Goal: Information Seeking & Learning: Compare options

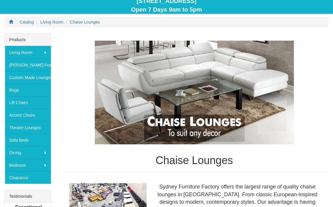
scroll to position [69, 0]
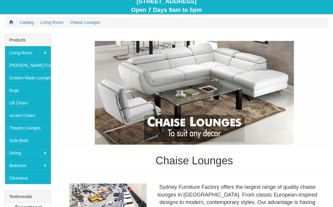
click at [223, 126] on img at bounding box center [194, 93] width 269 height 112
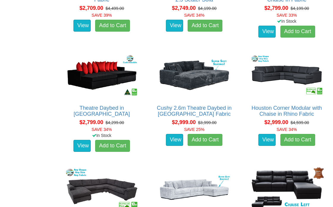
scroll to position [1123, 0]
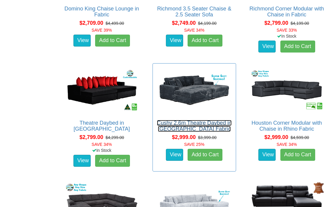
click at [215, 120] on link "Cushy 2.6m Theatre Daybed in Jumbo Cord Fabric" at bounding box center [194, 126] width 75 height 12
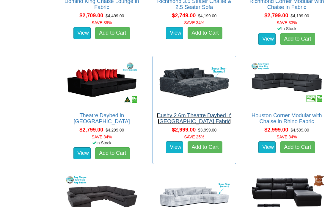
scroll to position [1123, 0]
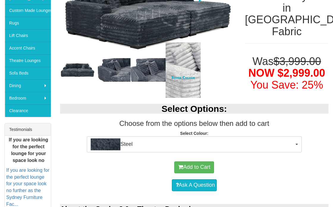
scroll to position [141, 0]
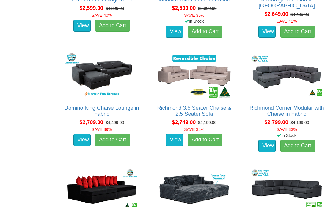
scroll to position [1006, 0]
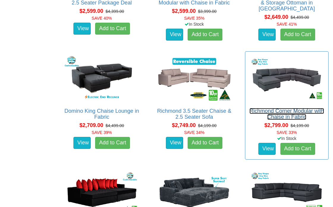
click at [283, 110] on link "Richmond Corner Modular with Chaise in Fabric" at bounding box center [287, 114] width 75 height 12
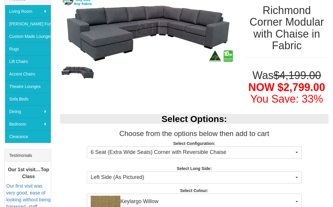
scroll to position [112, 0]
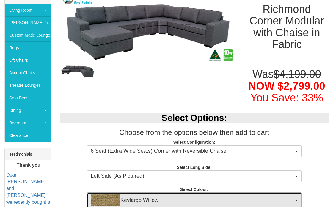
click at [100, 194] on img "button" at bounding box center [106, 200] width 30 height 12
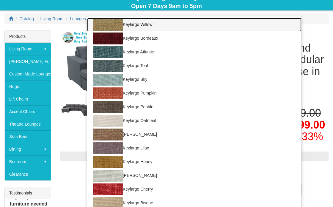
scroll to position [72, 0]
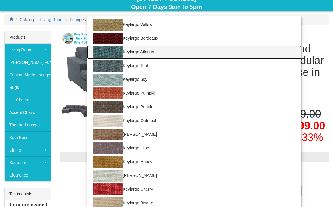
click at [97, 46] on img at bounding box center [108, 52] width 30 height 12
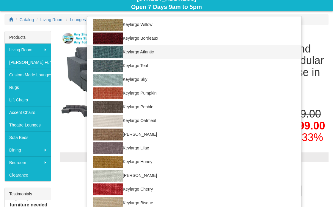
select select "36"
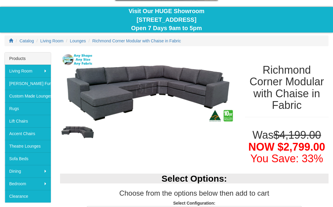
scroll to position [46, 0]
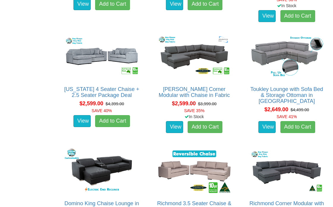
scroll to position [914, 0]
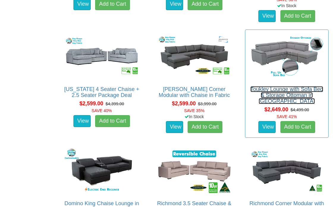
click at [299, 86] on link "Toukley Lounge with Sofa Bed & Storage Ottoman in Fabric" at bounding box center [287, 95] width 73 height 18
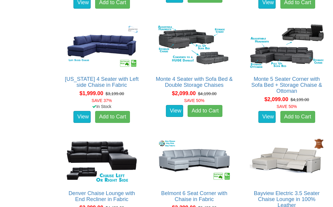
scroll to position [693, 0]
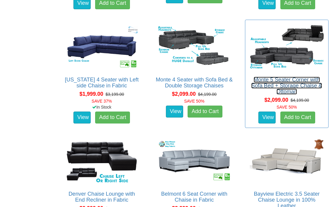
click at [293, 80] on link "Monte 5 Seater Corner with Sofa Bed + Storage Chaise & Ottoman" at bounding box center [286, 85] width 71 height 18
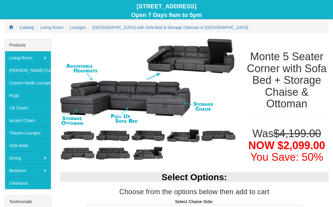
scroll to position [64, 0]
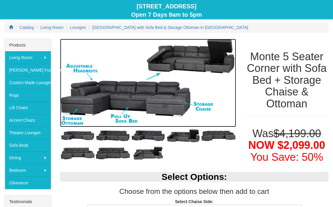
click at [115, 103] on img at bounding box center [148, 83] width 176 height 88
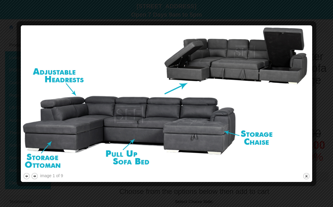
click at [110, 113] on img at bounding box center [166, 99] width 287 height 144
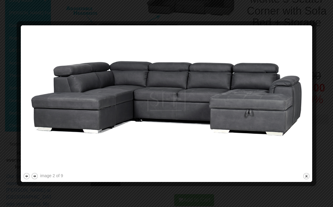
scroll to position [121, 0]
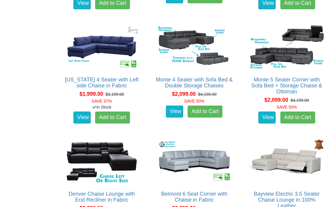
scroll to position [693, 0]
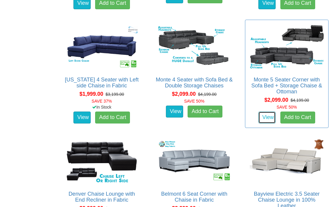
click at [270, 118] on link "View" at bounding box center [267, 117] width 17 height 12
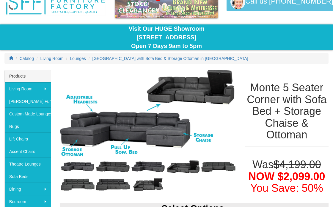
scroll to position [33, 0]
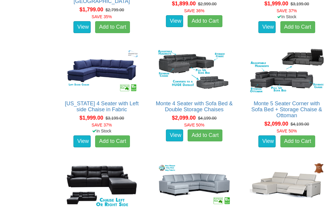
scroll to position [668, 0]
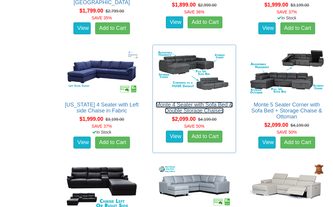
click at [208, 106] on link "Monte 4 Seater with Sofa Bed & Double Storage Chaises" at bounding box center [194, 107] width 77 height 12
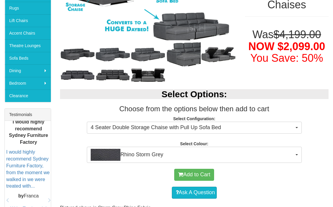
scroll to position [150, 0]
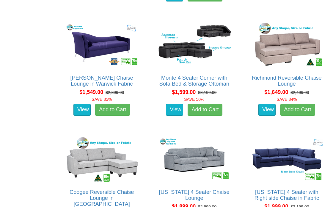
scroll to position [466, 0]
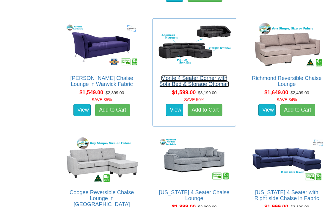
click at [209, 81] on link "Monte 4 Seater Corner with Sofa Bed & Storage Ottoman" at bounding box center [195, 81] width 70 height 12
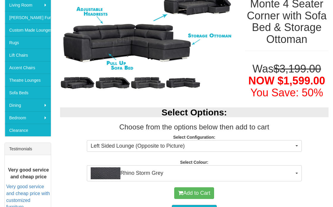
scroll to position [117, 0]
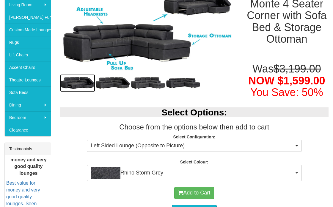
click at [71, 79] on img at bounding box center [77, 83] width 35 height 18
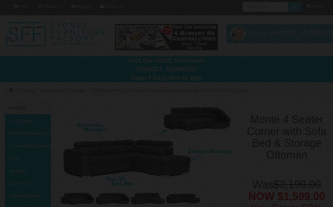
scroll to position [0, 0]
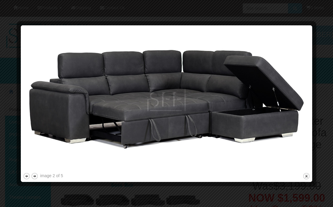
click at [257, 87] on img at bounding box center [166, 99] width 287 height 144
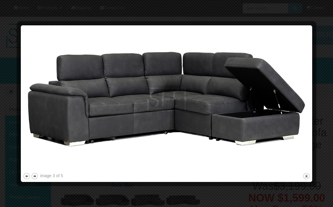
click at [256, 83] on img at bounding box center [166, 99] width 287 height 144
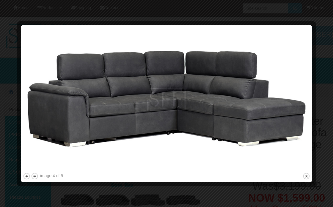
click at [254, 83] on img at bounding box center [166, 99] width 287 height 144
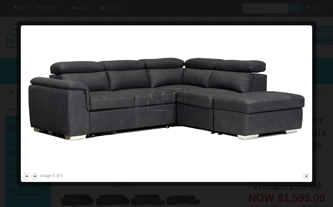
click at [252, 80] on img at bounding box center [166, 99] width 287 height 144
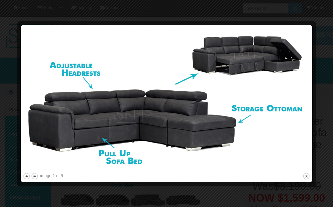
click at [250, 73] on img at bounding box center [166, 99] width 287 height 144
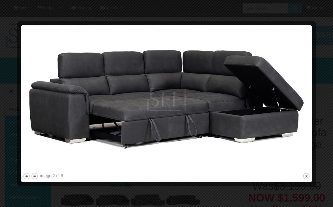
click at [246, 73] on img at bounding box center [166, 99] width 287 height 144
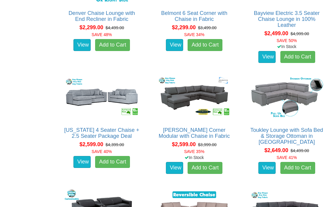
scroll to position [873, 0]
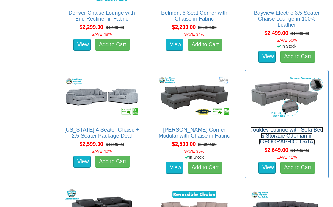
click at [296, 130] on link "Toukley Lounge with Sofa Bed & Storage Ottoman in Fabric" at bounding box center [287, 135] width 73 height 18
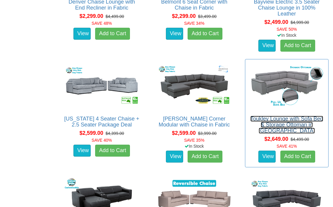
scroll to position [892, 0]
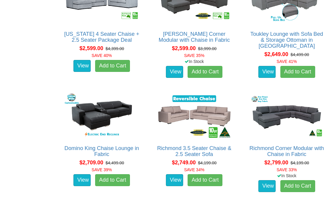
scroll to position [971, 0]
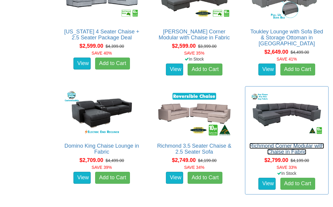
click at [293, 143] on link "Richmond Corner Modular with Chaise in Fabric" at bounding box center [287, 149] width 75 height 12
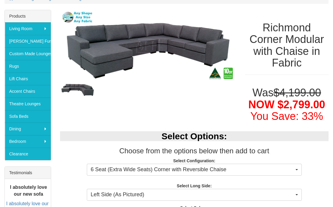
scroll to position [94, 0]
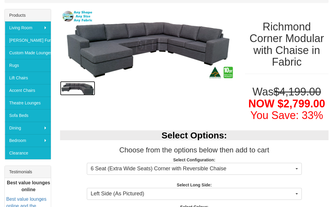
click at [71, 87] on img at bounding box center [77, 88] width 35 height 14
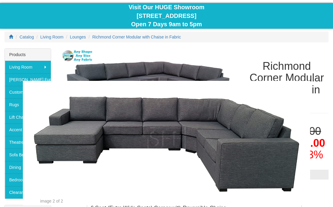
scroll to position [0, 0]
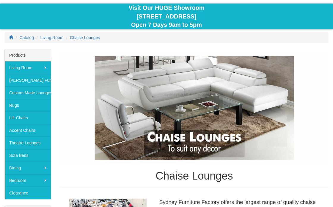
scroll to position [54, 0]
click at [10, 140] on link "Theatre Lounges" at bounding box center [28, 142] width 46 height 12
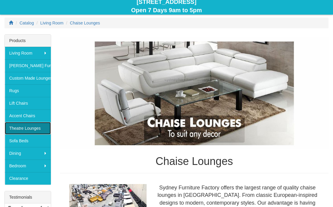
scroll to position [74, 0]
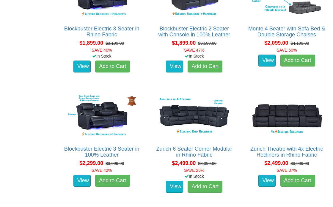
scroll to position [565, 0]
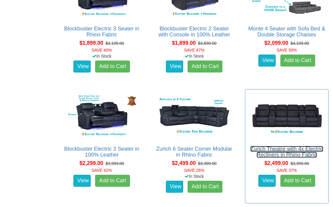
click at [285, 148] on link "Zurich Theatre with 4x Electric Recliners in Rhino Fabric" at bounding box center [287, 152] width 73 height 12
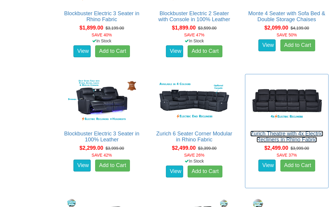
scroll to position [583, 0]
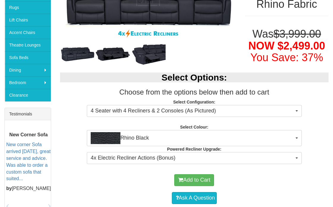
scroll to position [154, 0]
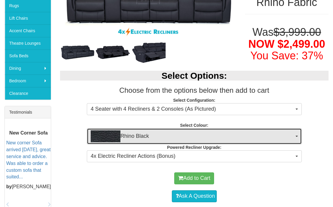
click at [254, 138] on span "Rhino Black" at bounding box center [193, 136] width 204 height 12
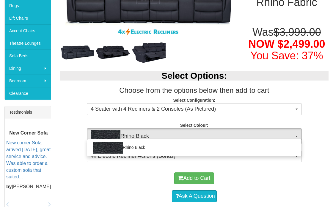
click at [267, 183] on div at bounding box center [166, 103] width 333 height 207
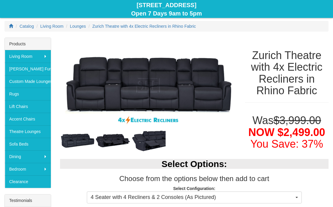
scroll to position [0, 0]
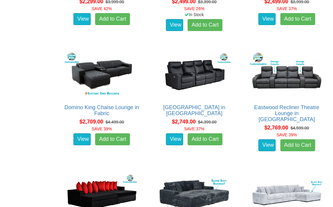
scroll to position [728, 0]
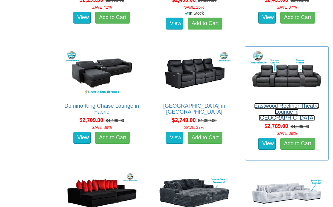
click at [293, 103] on link "Eastwood Recliner Theatre Lounge in [GEOGRAPHIC_DATA]" at bounding box center [286, 112] width 65 height 18
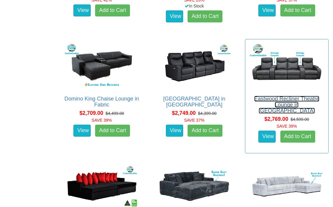
scroll to position [747, 0]
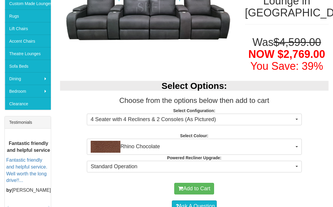
scroll to position [143, 0]
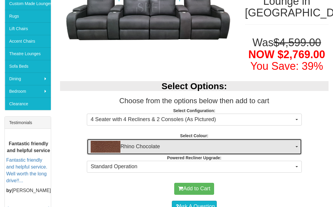
click at [100, 140] on img "button" at bounding box center [106, 146] width 30 height 12
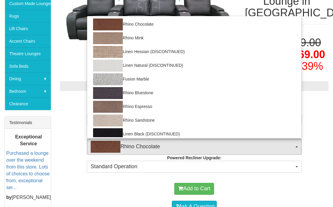
click at [66, 101] on div at bounding box center [166, 103] width 333 height 207
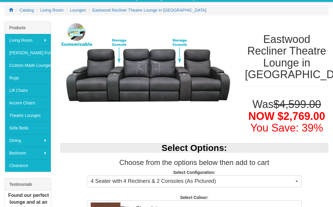
scroll to position [81, 0]
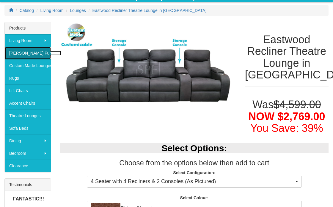
click at [13, 53] on link "[PERSON_NAME] Furniture" at bounding box center [28, 53] width 46 height 12
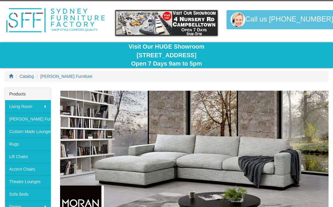
scroll to position [15, 0]
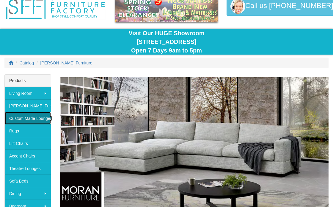
click at [9, 118] on link "Custom Made Lounges" at bounding box center [28, 118] width 46 height 12
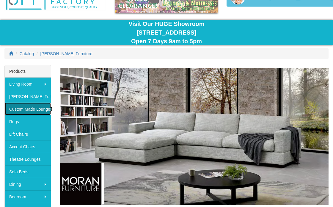
scroll to position [48, 0]
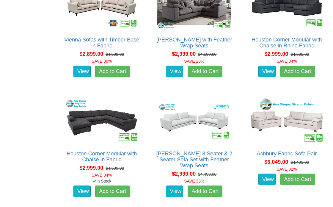
scroll to position [1296, 0]
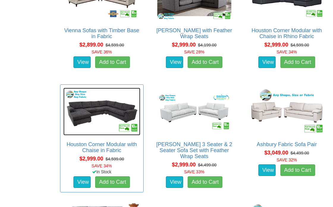
click at [86, 135] on img at bounding box center [101, 110] width 77 height 47
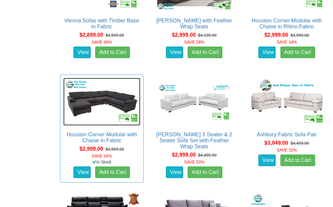
scroll to position [1315, 0]
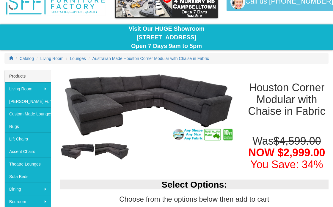
scroll to position [39, 0]
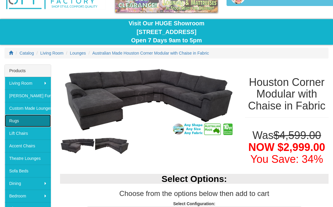
click at [11, 120] on link "Rugs" at bounding box center [28, 120] width 46 height 12
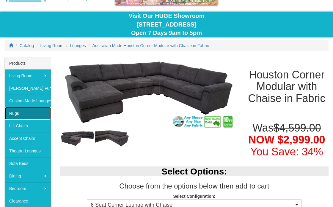
scroll to position [58, 0]
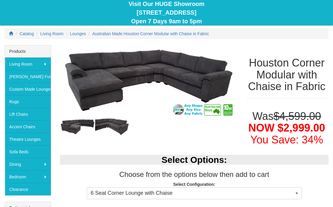
scroll to position [58, 0]
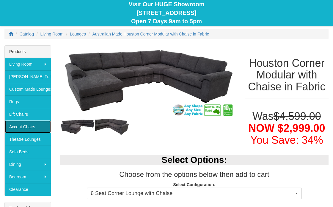
click at [10, 126] on link "Accent Chairs" at bounding box center [28, 126] width 46 height 12
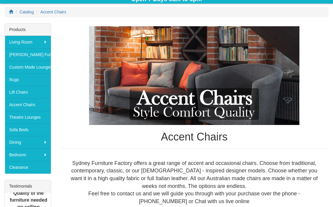
scroll to position [81, 0]
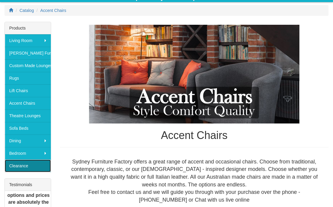
click at [11, 166] on link "Clearance" at bounding box center [28, 165] width 46 height 12
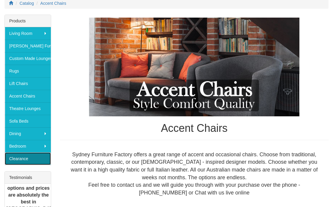
scroll to position [96, 0]
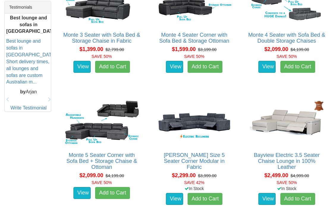
scroll to position [258, 0]
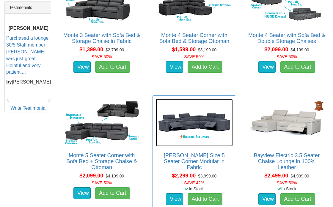
click at [225, 105] on img at bounding box center [194, 121] width 77 height 47
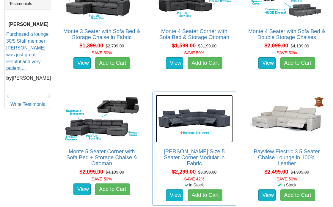
click at [224, 107] on img at bounding box center [194, 118] width 77 height 47
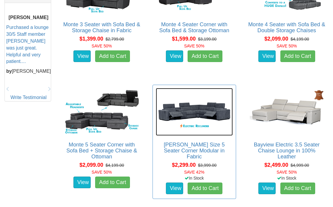
scroll to position [277, 0]
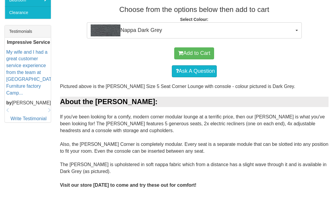
scroll to position [234, 0]
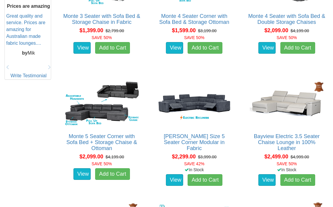
scroll to position [277, 0]
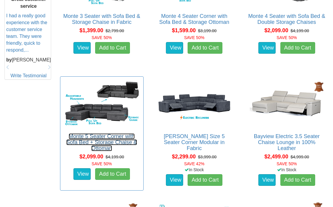
click at [88, 136] on link "Monte 5 Seater Corner with Sofa Bed + Storage Chaise & Ottoman" at bounding box center [101, 142] width 71 height 18
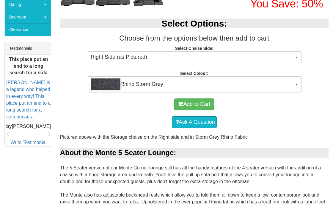
scroll to position [217, 0]
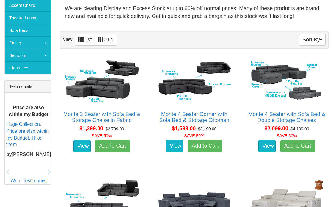
scroll to position [179, 0]
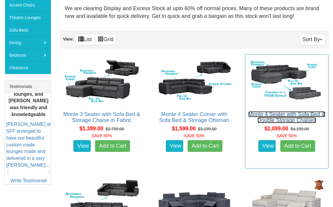
click at [293, 111] on link "Monte 4 Seater with Sofa Bed & Double Storage Chaises" at bounding box center [286, 117] width 77 height 12
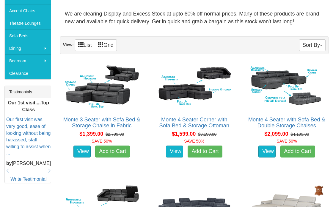
scroll to position [174, 0]
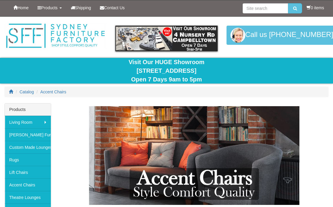
scroll to position [100, 0]
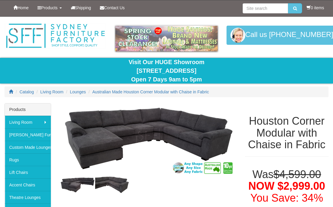
scroll to position [58, 0]
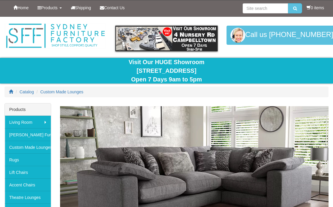
scroll to position [1315, 0]
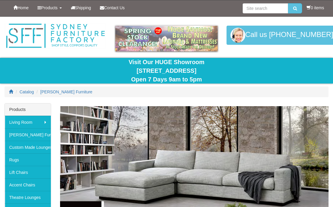
scroll to position [48, 0]
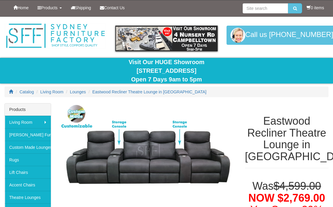
scroll to position [81, 0]
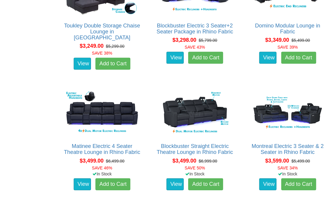
scroll to position [1056, 0]
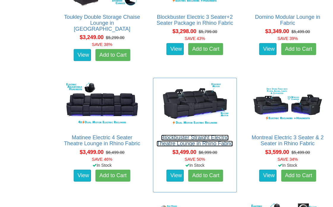
click at [207, 138] on link "Blockbuster Straight Electric Theatre Lounge in Rhino Fabric" at bounding box center [194, 141] width 76 height 12
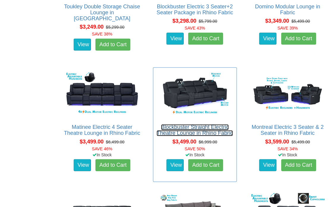
scroll to position [1074, 0]
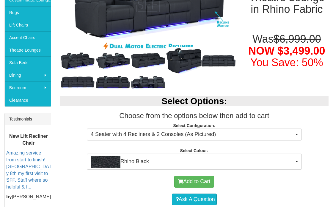
scroll to position [144, 0]
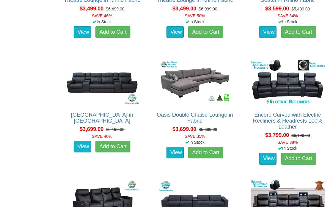
scroll to position [1199, 0]
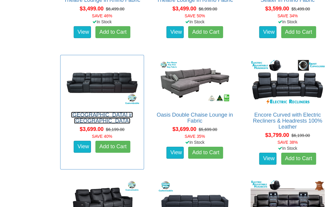
click at [95, 120] on link "[GEOGRAPHIC_DATA] in [GEOGRAPHIC_DATA]" at bounding box center [102, 118] width 62 height 12
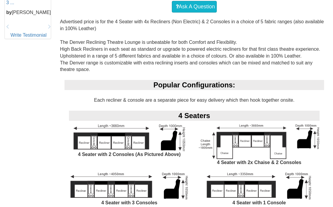
scroll to position [331, 0]
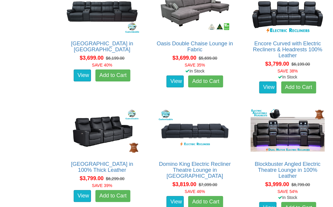
scroll to position [1270, 0]
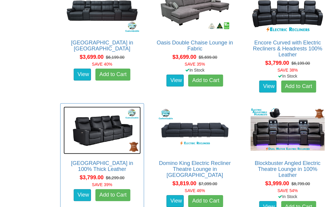
click at [91, 153] on img at bounding box center [101, 130] width 77 height 47
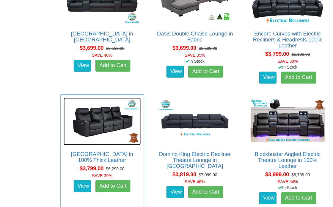
scroll to position [1289, 0]
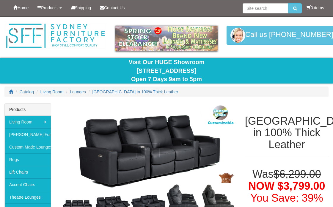
click at [219, 98] on div "Catalog Living Room Lounges Bond Theatre Lounge in 100% Thick Leather" at bounding box center [166, 94] width 333 height 17
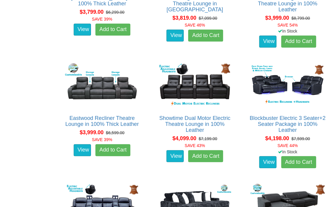
scroll to position [1435, 0]
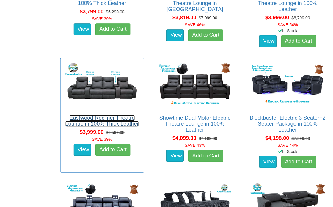
click at [85, 121] on link "Eastwood Recliner Theatre Lounge in 100% Thick Leather" at bounding box center [101, 121] width 73 height 12
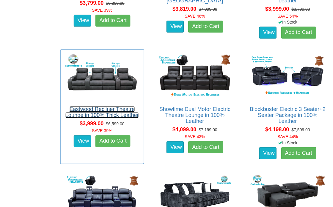
scroll to position [1451, 0]
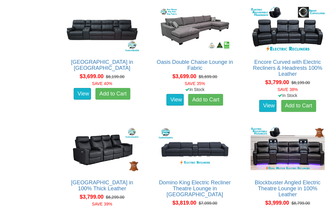
scroll to position [1252, 0]
